Goal: Task Accomplishment & Management: Manage account settings

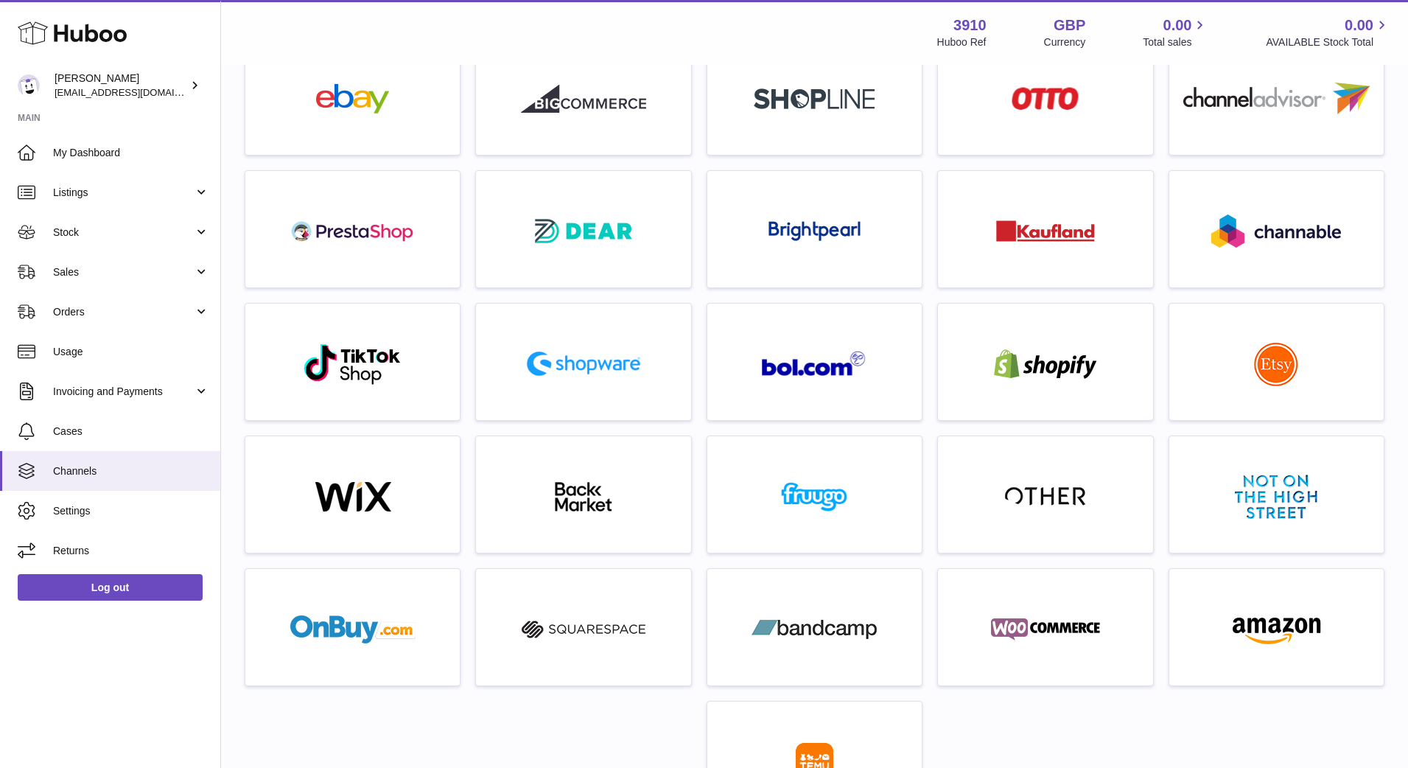
scroll to position [117, 0]
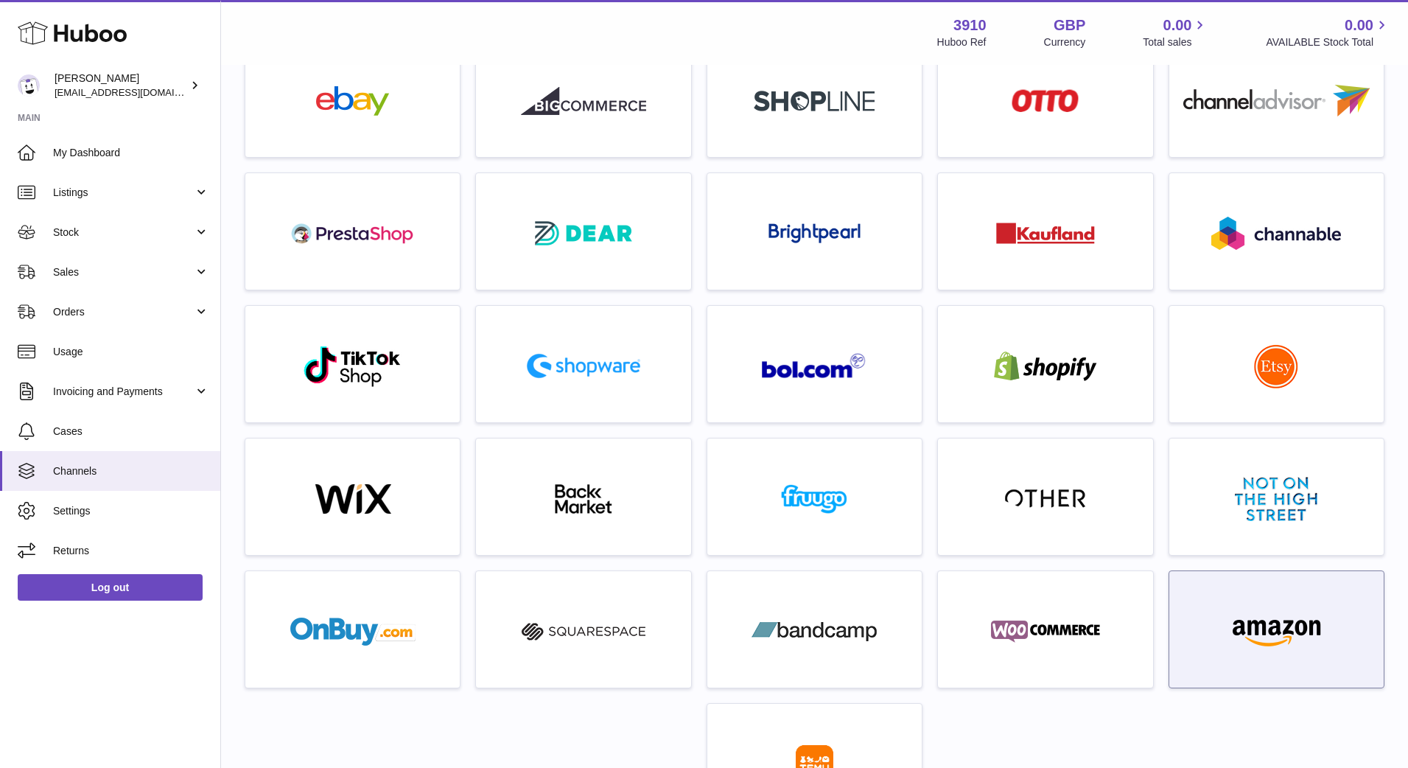
click at [1279, 622] on img at bounding box center [1276, 631] width 125 height 29
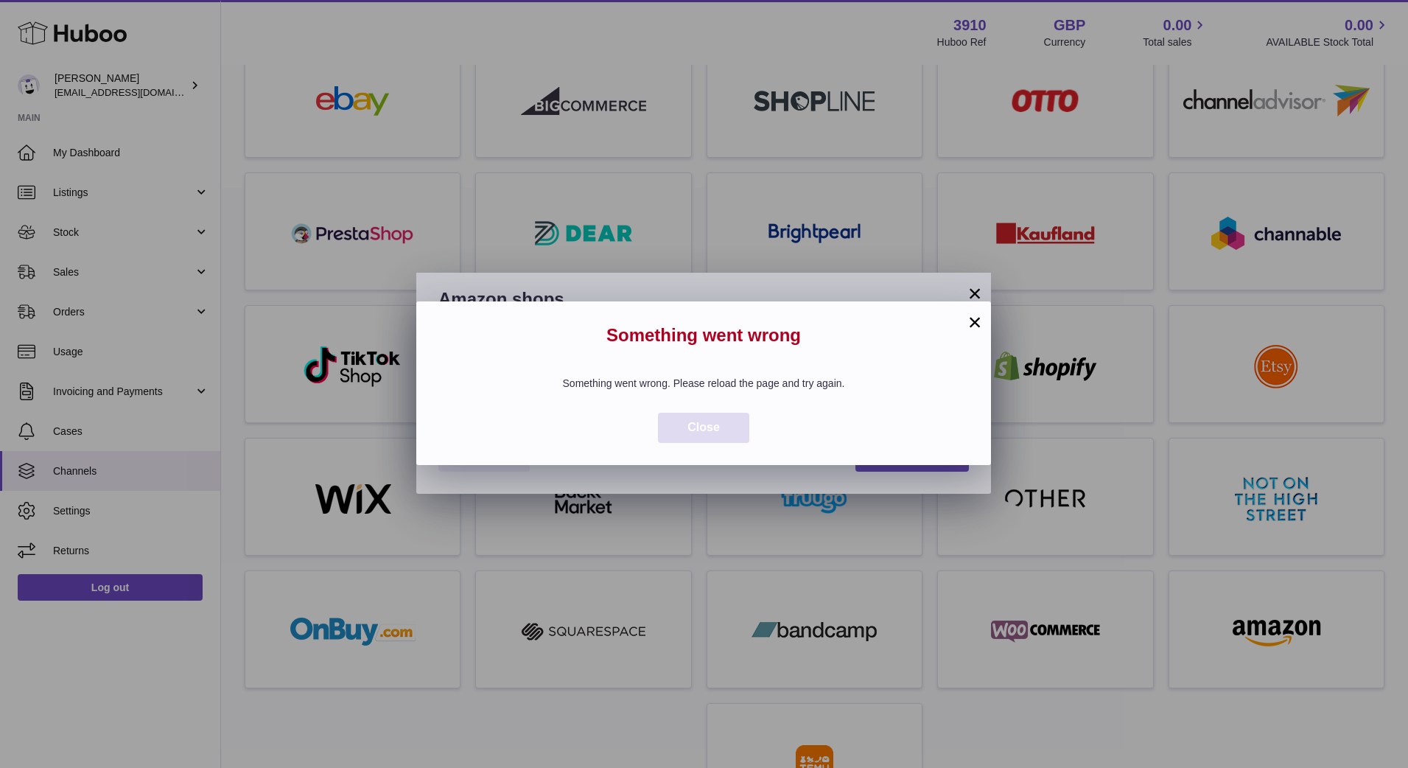
click at [686, 424] on button "Close" at bounding box center [703, 428] width 91 height 30
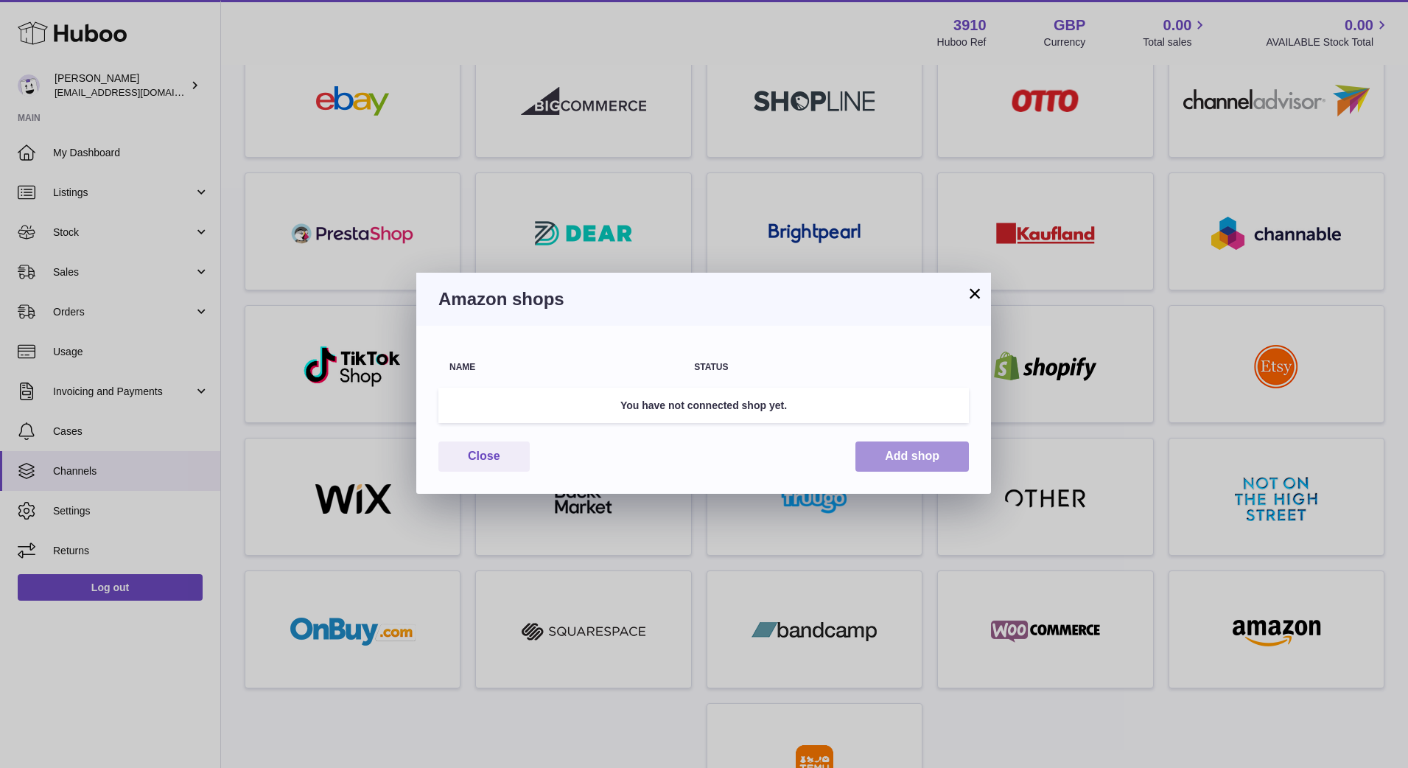
click at [915, 451] on button "Add shop" at bounding box center [912, 456] width 113 height 30
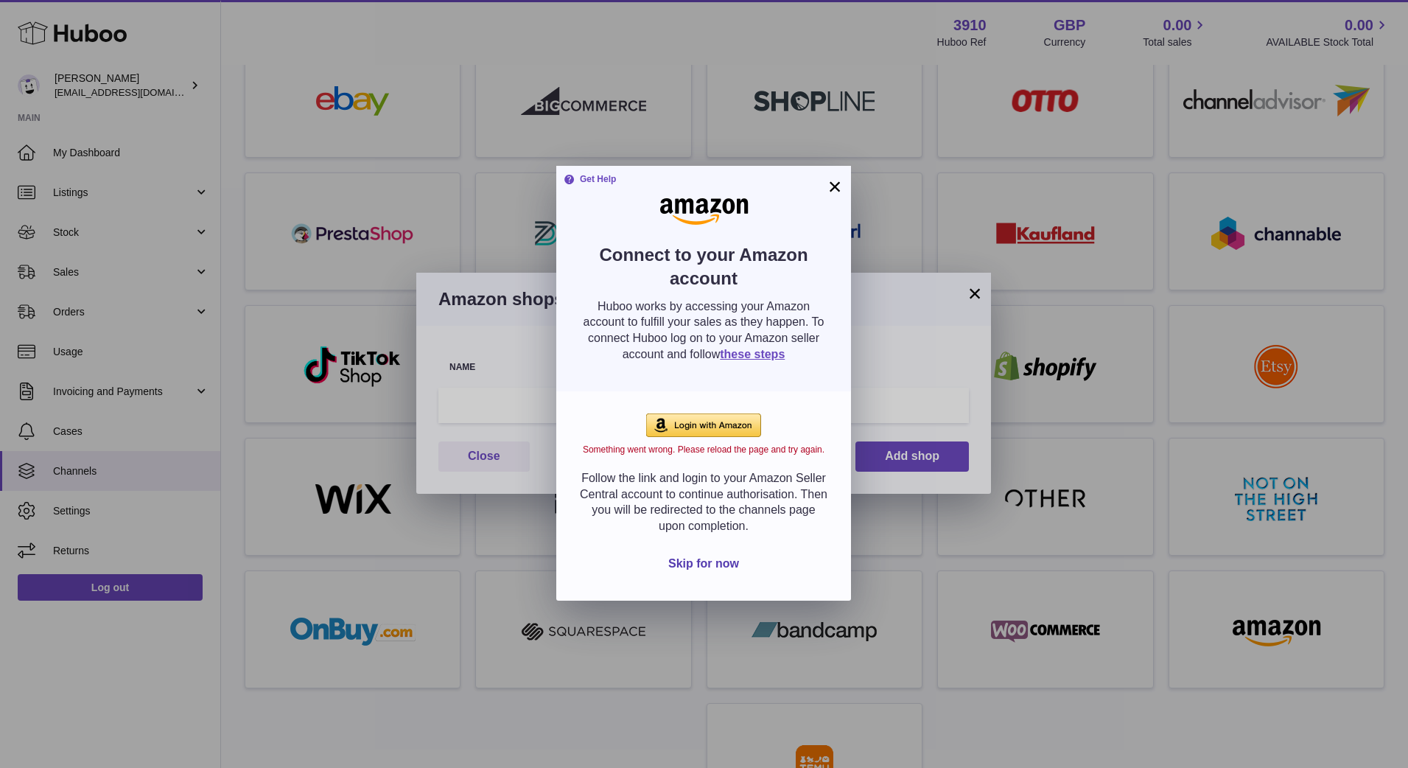
drag, startPoint x: 837, startPoint y: 184, endPoint x: 878, endPoint y: 206, distance: 46.8
click at [837, 184] on button "×" at bounding box center [835, 187] width 18 height 18
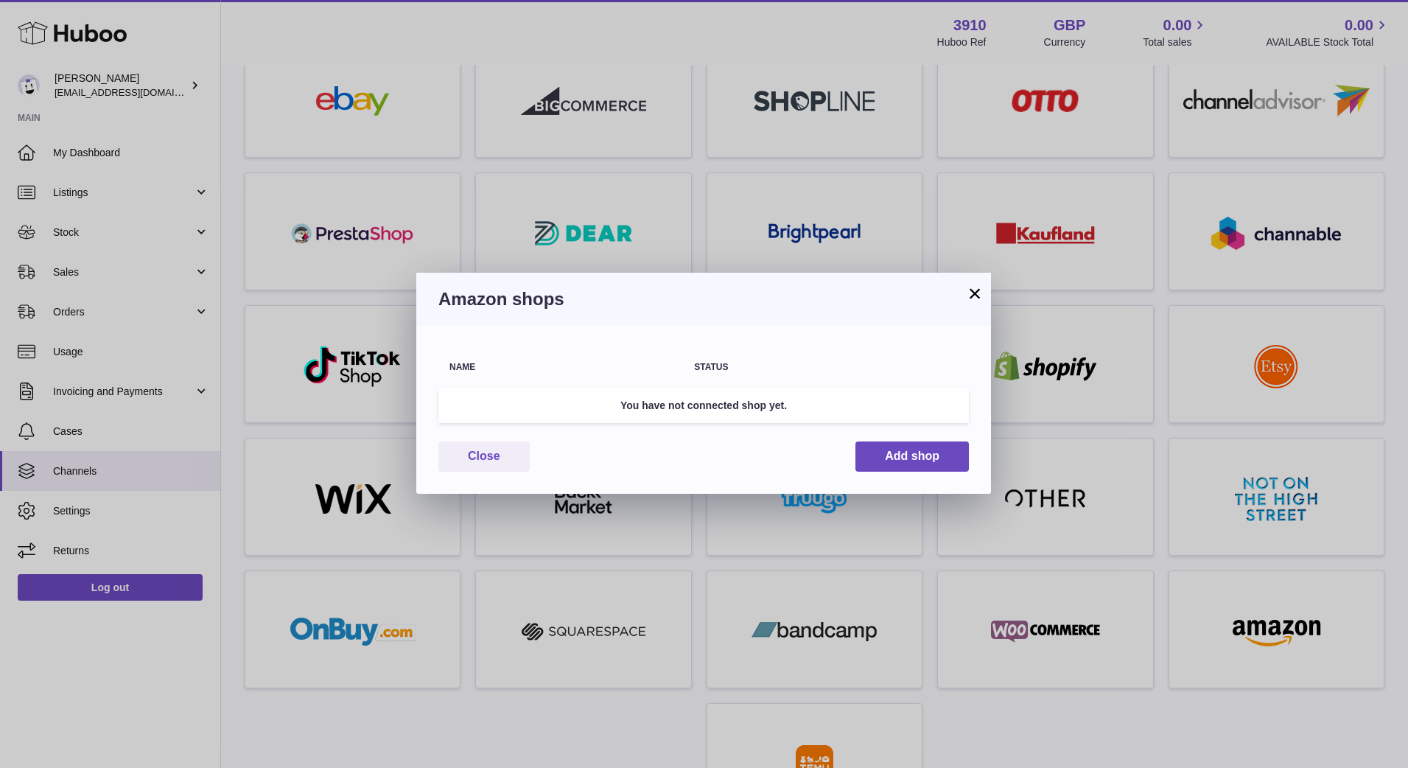
click at [977, 295] on button "×" at bounding box center [975, 293] width 18 height 18
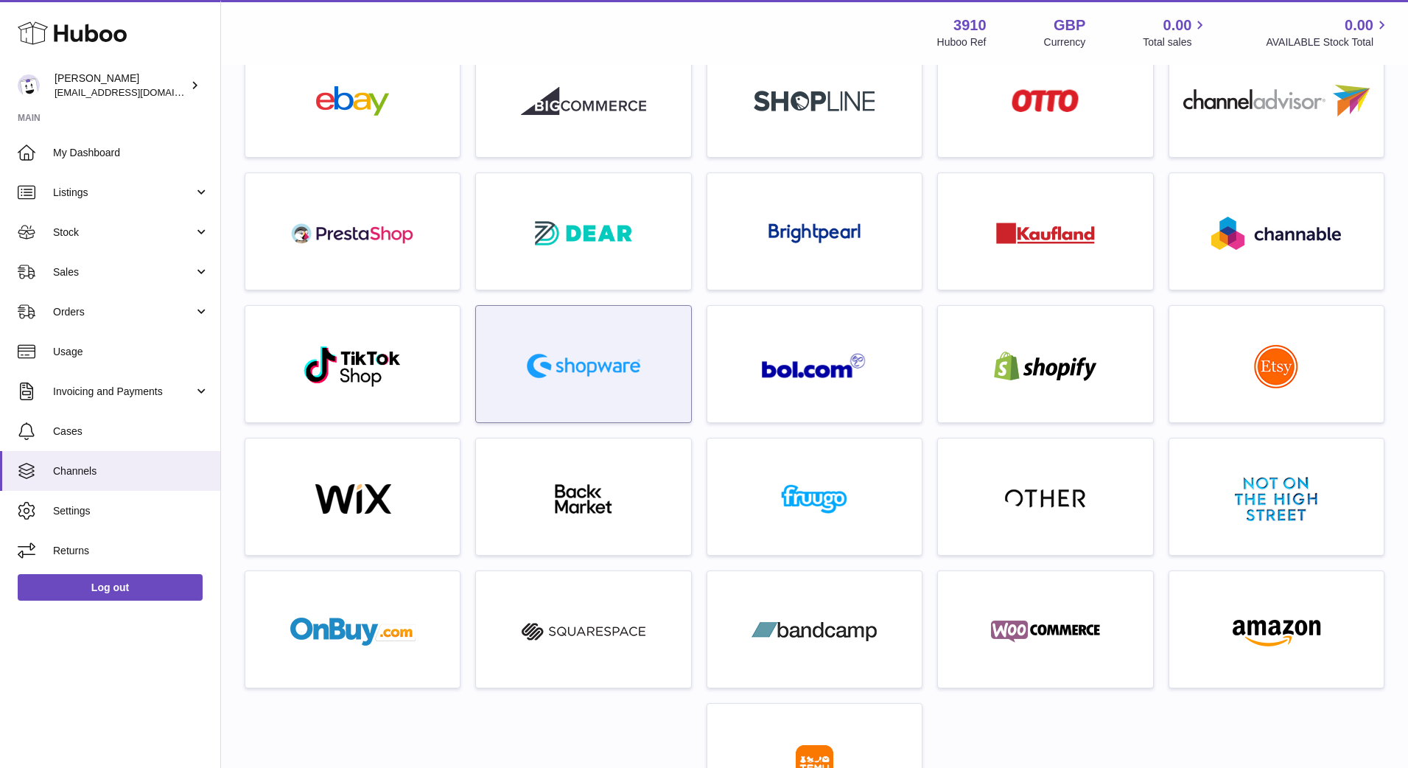
scroll to position [0, 0]
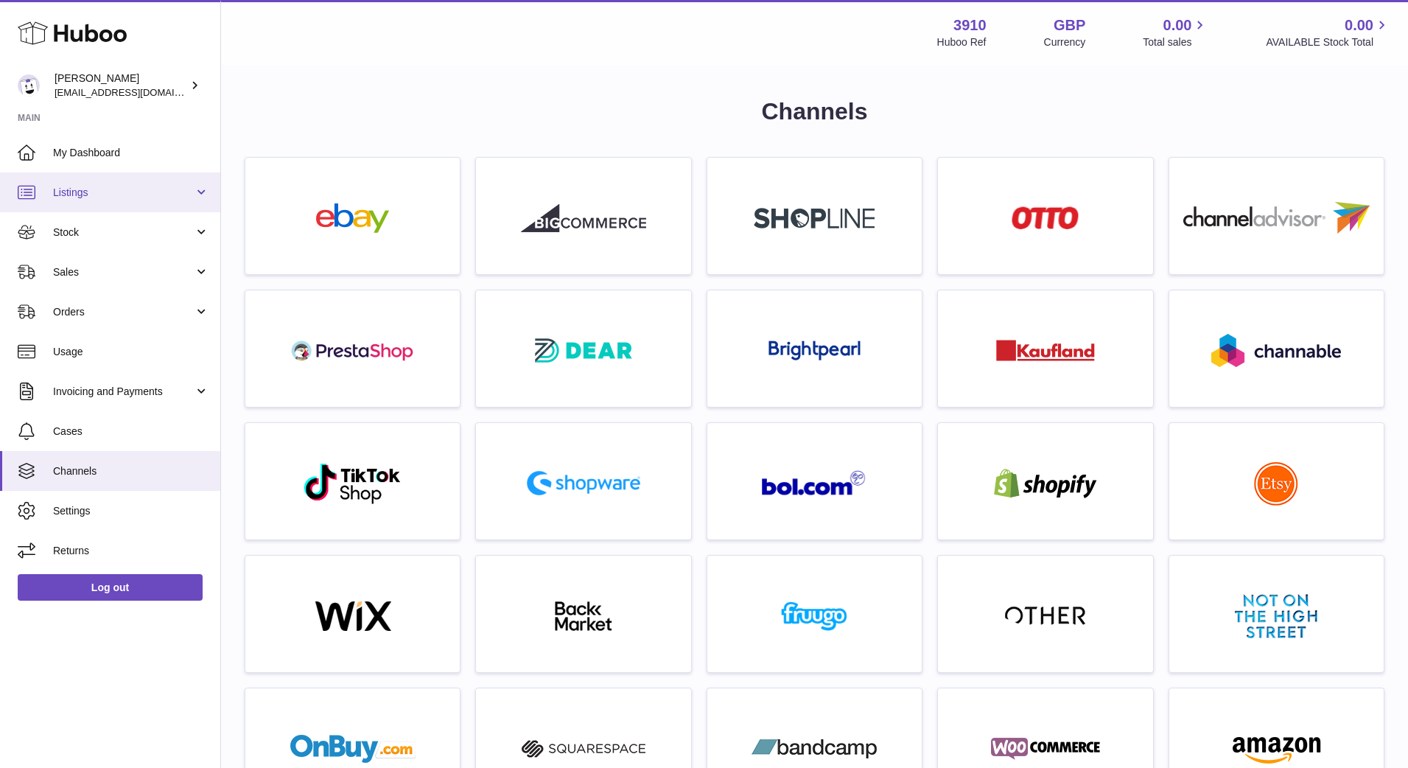
click at [157, 194] on span "Listings" at bounding box center [123, 193] width 141 height 14
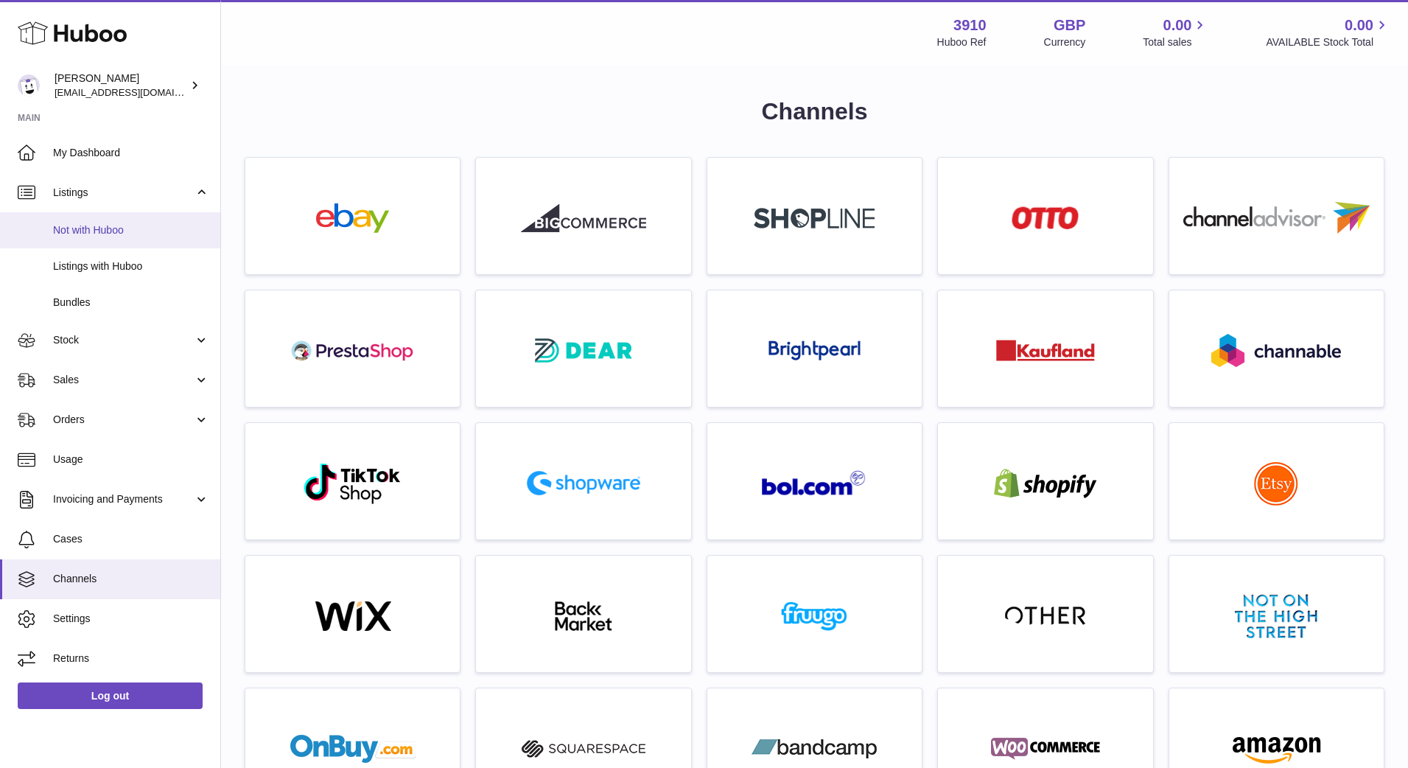
click at [143, 237] on span "Not with Huboo" at bounding box center [131, 230] width 156 height 14
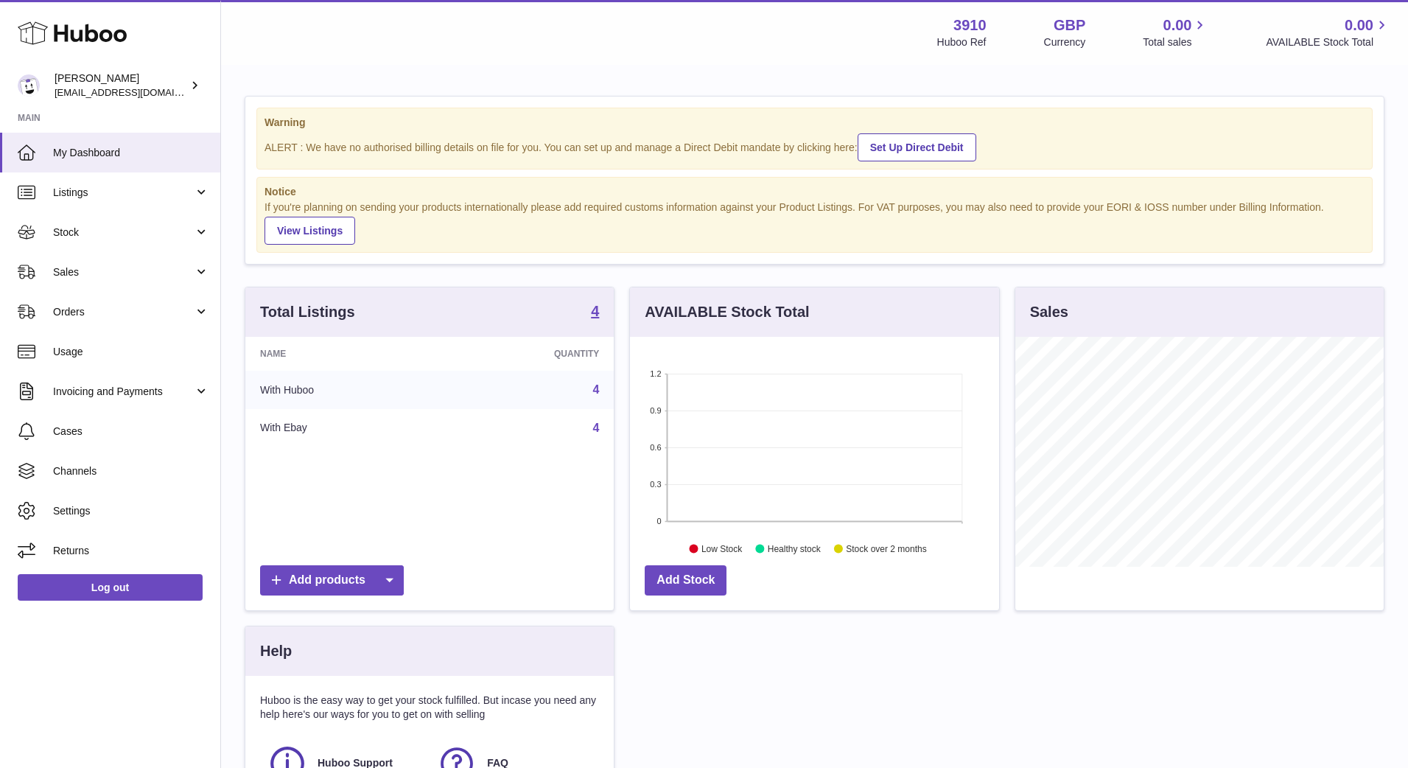
scroll to position [230, 368]
click at [119, 219] on link "Stock" at bounding box center [110, 232] width 220 height 40
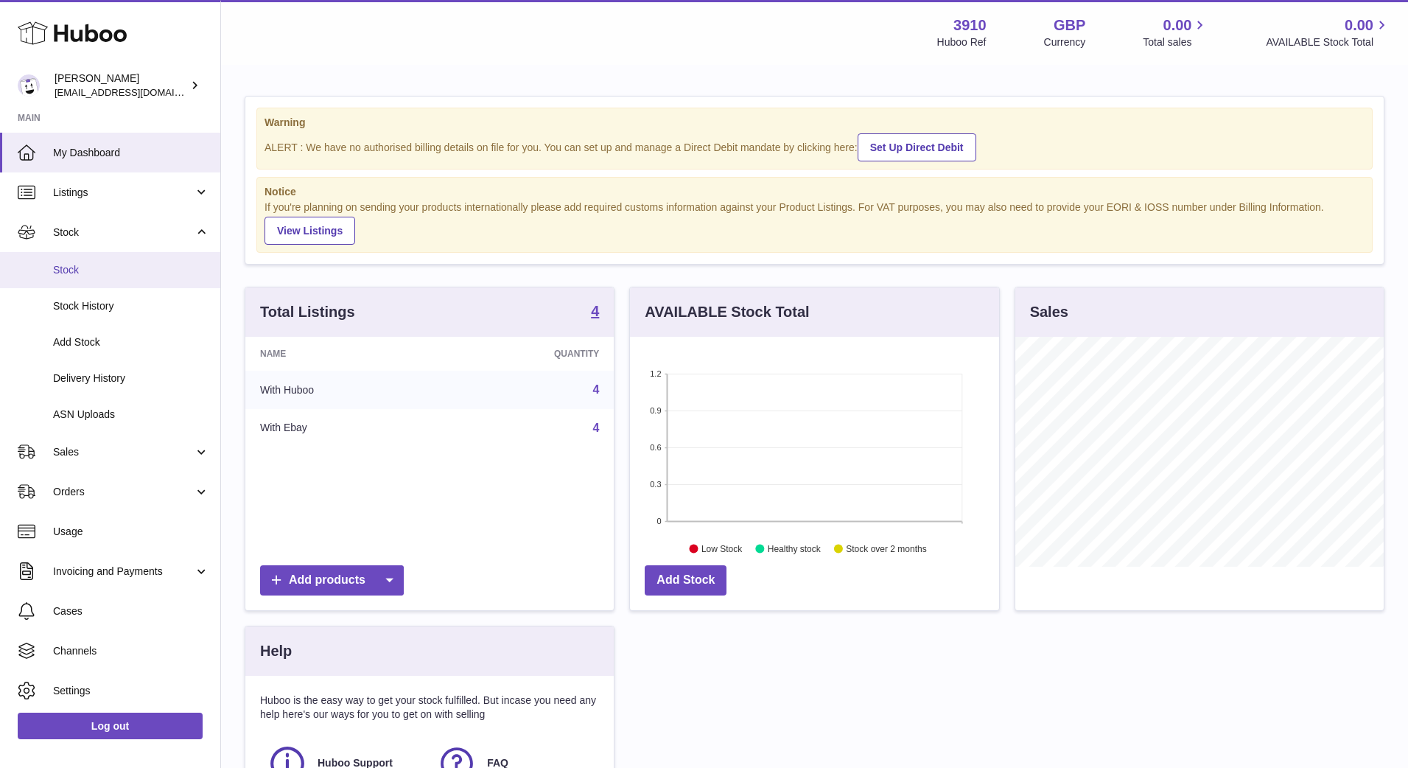
click at [108, 268] on span "Stock" at bounding box center [131, 270] width 156 height 14
